Goal: Find specific page/section: Find specific page/section

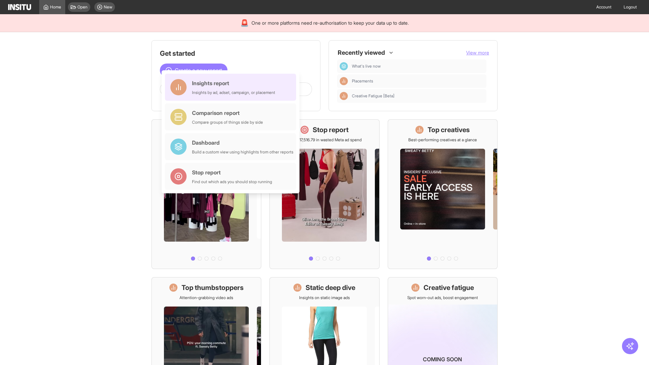
click at [232, 87] on div "Insights report Insights by ad, adset, campaign, or placement" at bounding box center [233, 87] width 83 height 16
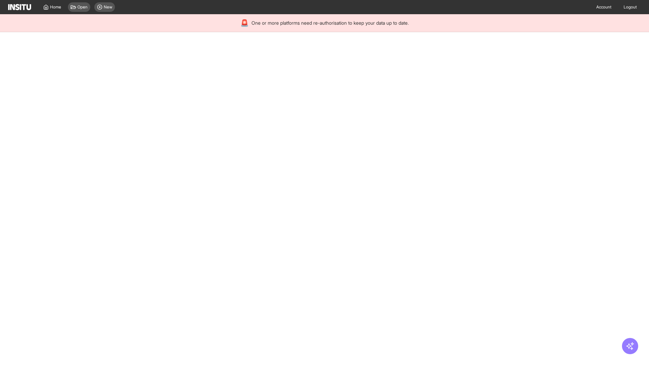
select select "**"
